Goal: Book appointment/travel/reservation

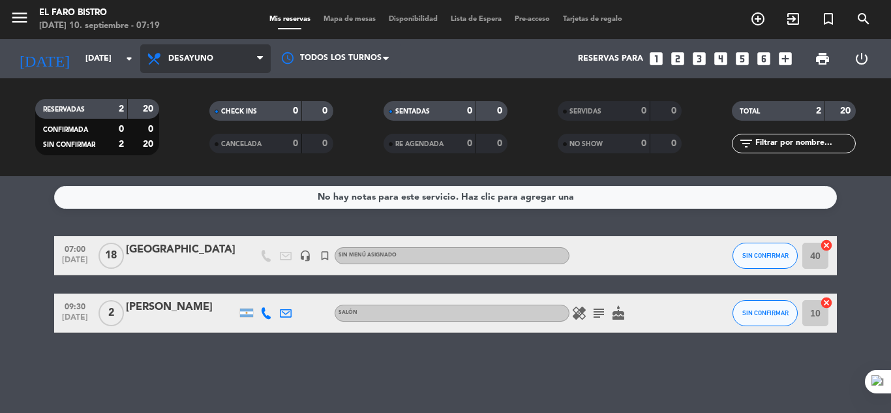
click at [187, 55] on span "Desayuno" at bounding box center [190, 58] width 45 height 9
click at [606, 307] on icon "subject" at bounding box center [599, 313] width 16 height 16
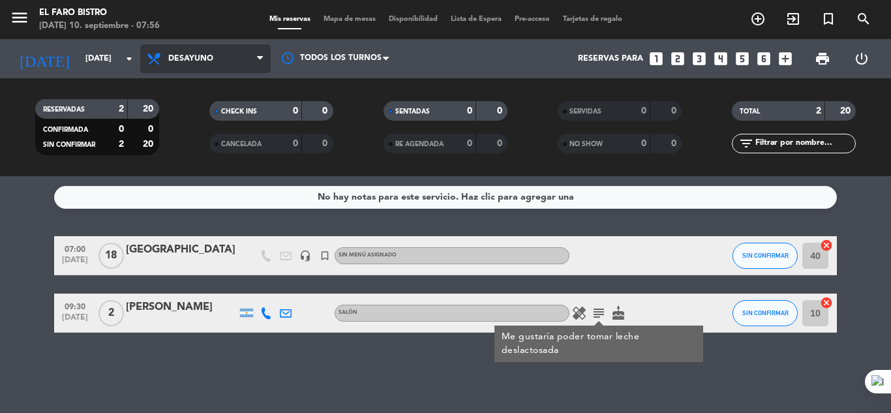
click at [222, 60] on span "Desayuno" at bounding box center [205, 58] width 131 height 29
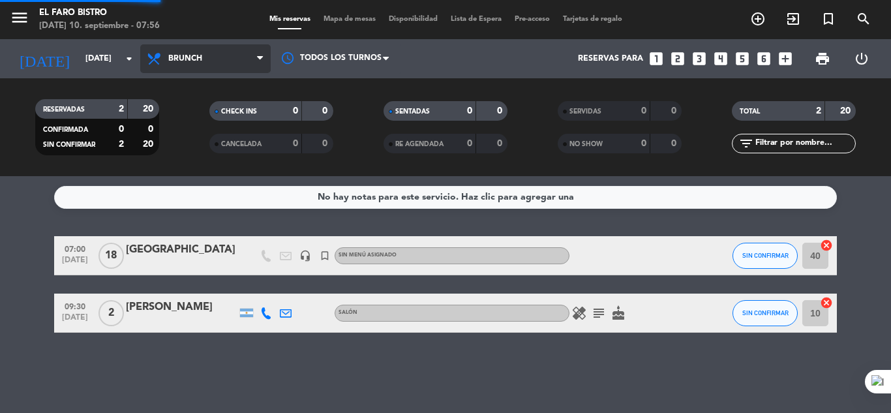
click at [214, 147] on div "menu El Faro Bistro [DATE] 10. septiembre - 07:56 Mis reservas Mapa de mesas Di…" at bounding box center [445, 88] width 891 height 176
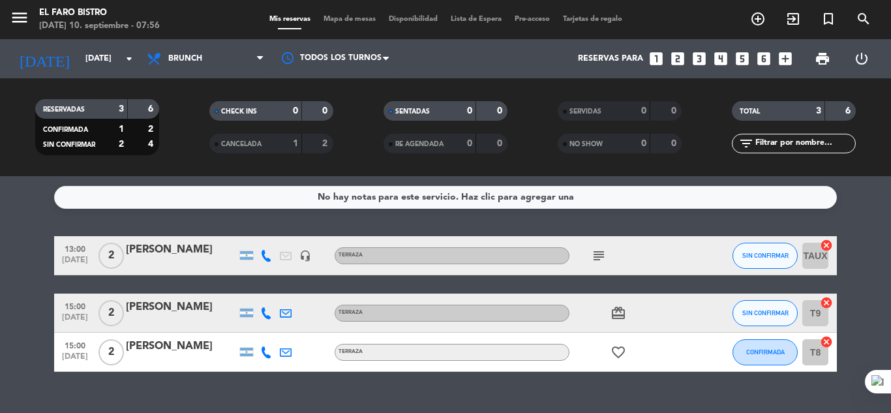
click at [600, 251] on icon "subject" at bounding box center [599, 256] width 16 height 16
click at [169, 65] on span "Brunch" at bounding box center [205, 58] width 131 height 29
click at [185, 167] on div "menu El Faro Bistro [DATE] 10. septiembre - 07:56 Mis reservas Mapa de mesas Di…" at bounding box center [445, 88] width 891 height 176
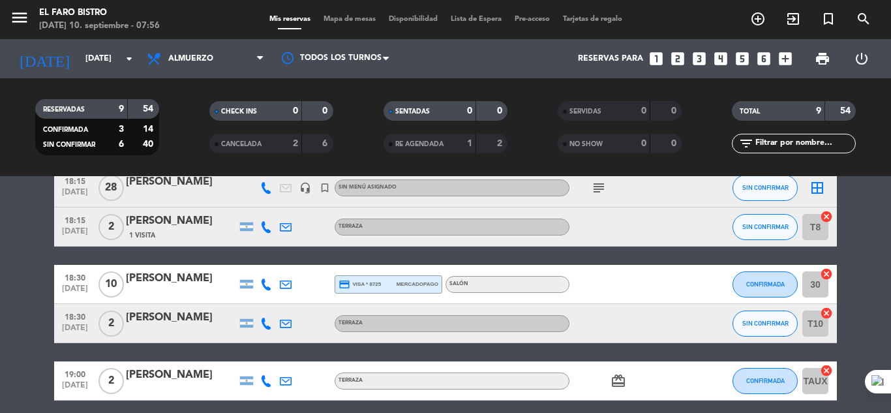
scroll to position [131, 0]
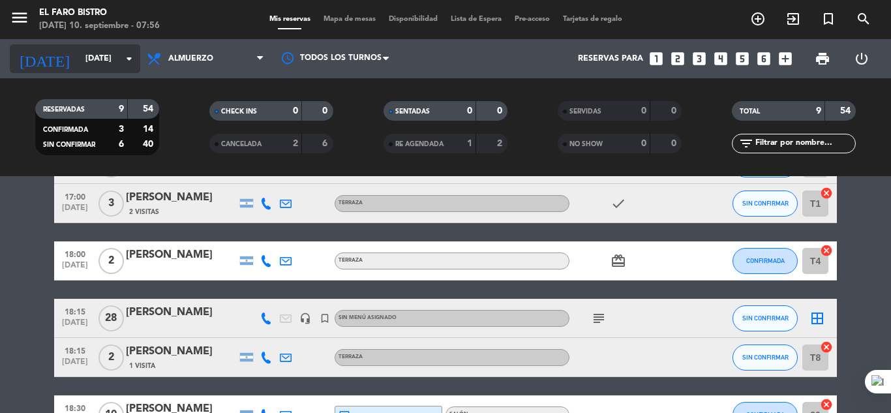
click at [92, 46] on div "[DATE] [DATE] arrow_drop_down" at bounding box center [75, 58] width 131 height 29
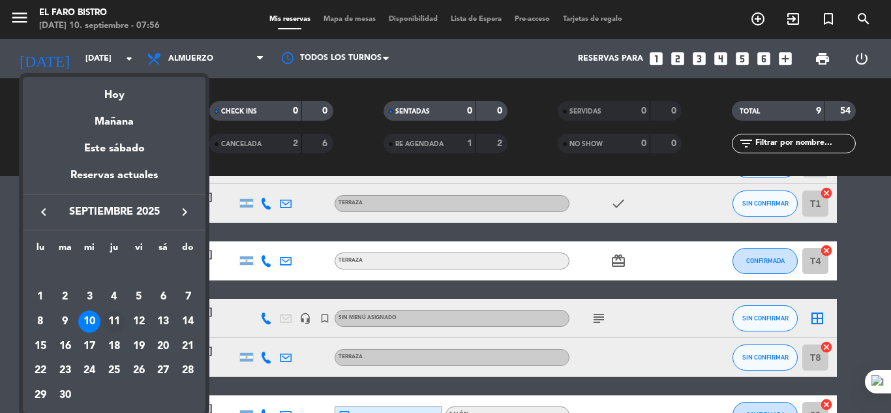
click at [112, 322] on div "11" at bounding box center [114, 322] width 22 height 22
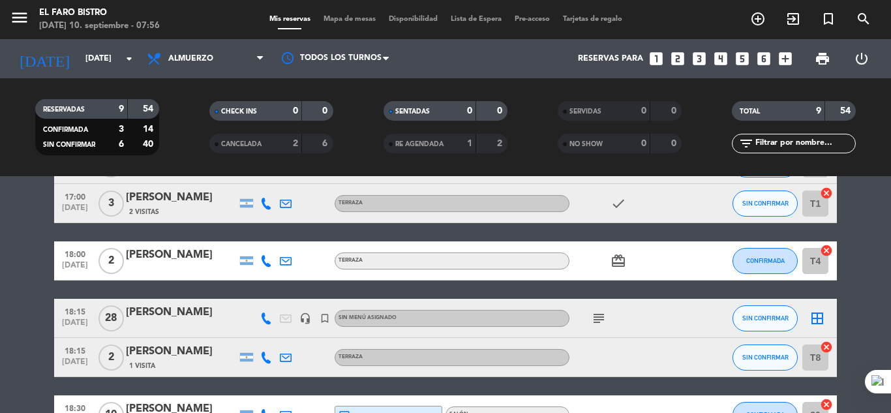
type input "[DEMOGRAPHIC_DATA][DATE]"
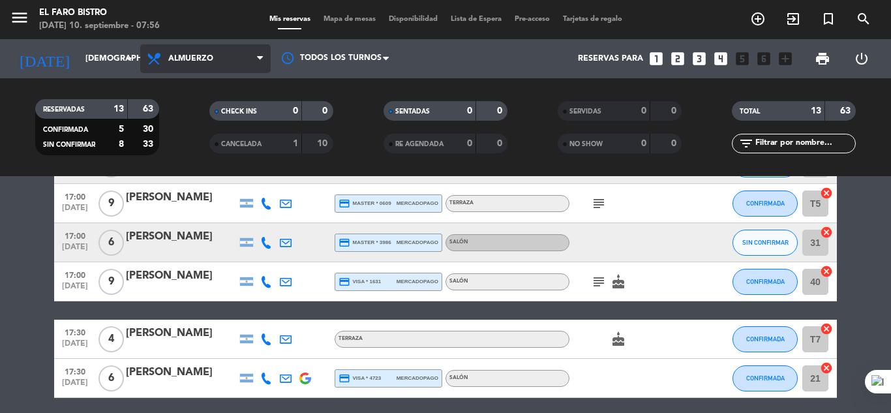
click at [210, 57] on span "Almuerzo" at bounding box center [190, 58] width 45 height 9
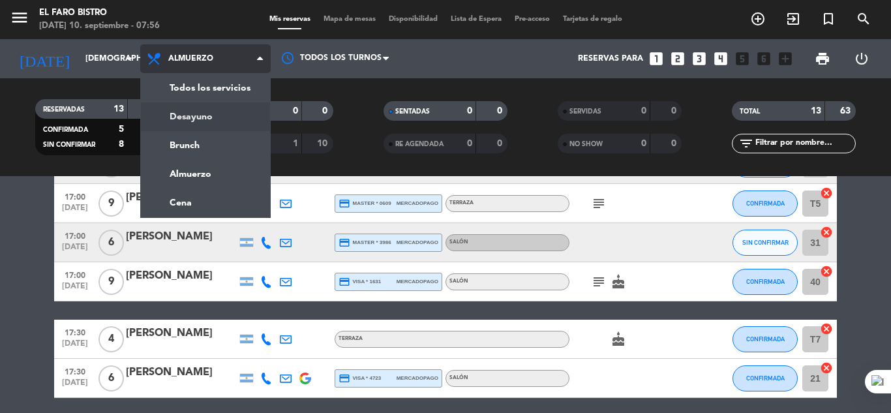
click at [209, 117] on div "menu El Faro Bistro [DATE] 10. septiembre - 07:56 Mis reservas Mapa de mesas Di…" at bounding box center [445, 88] width 891 height 176
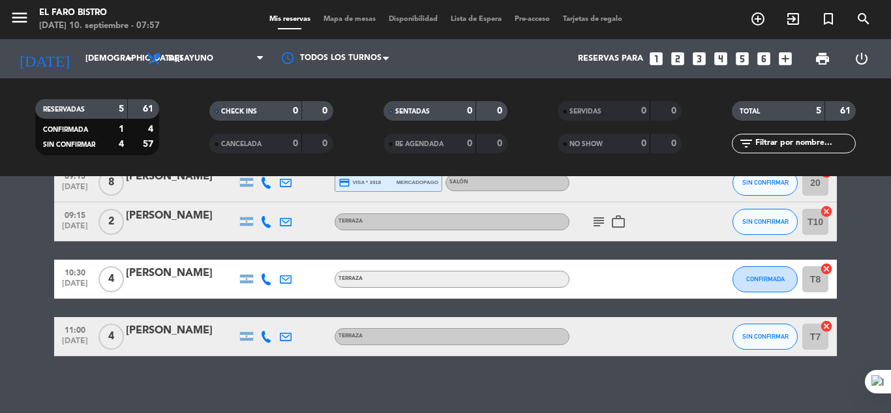
scroll to position [139, 0]
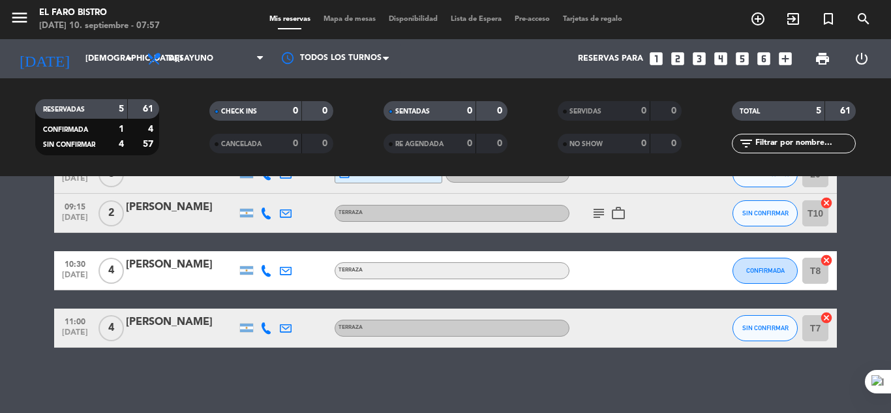
click at [194, 38] on div "menu El Faro Bistro [DATE] 10. septiembre - 07:57 Mis reservas Mapa de mesas Di…" at bounding box center [445, 19] width 891 height 39
click at [192, 54] on span "Desayuno" at bounding box center [205, 58] width 131 height 29
click at [191, 157] on div "menu El Faro Bistro [DATE] 10. septiembre - 07:57 Mis reservas Mapa de mesas Di…" at bounding box center [445, 88] width 891 height 176
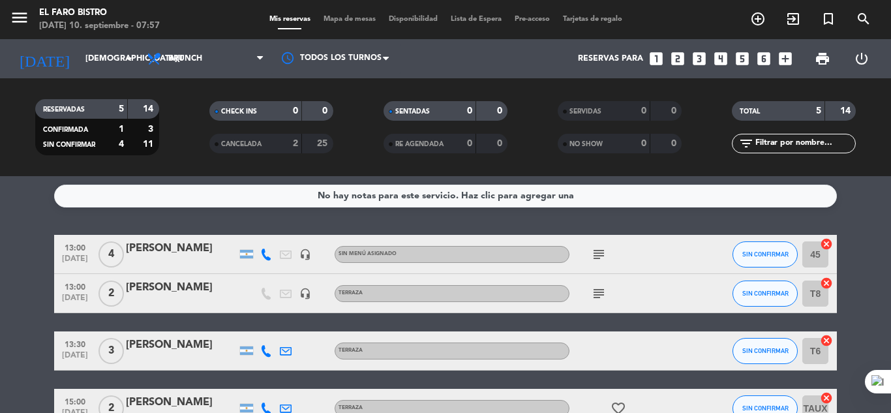
scroll to position [0, 0]
